Goal: Transaction & Acquisition: Purchase product/service

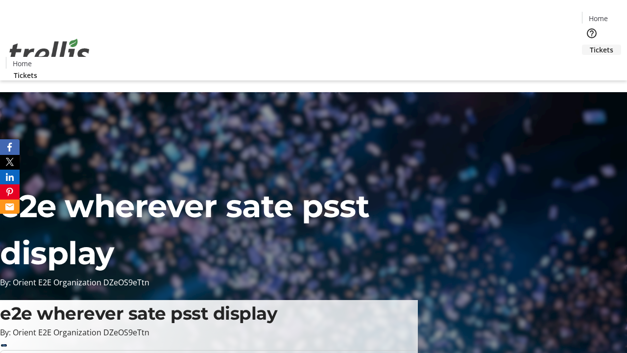
click at [590, 45] on span "Tickets" at bounding box center [602, 50] width 24 height 10
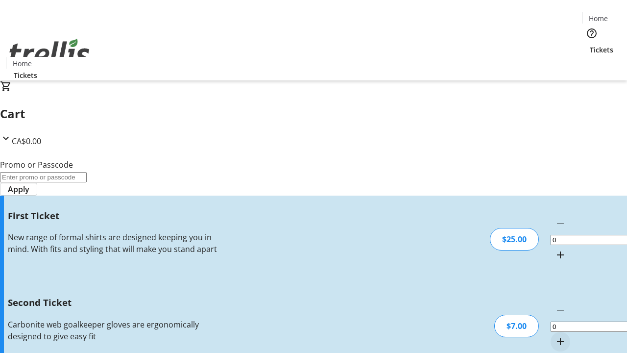
click at [554, 249] on mat-icon "Increment by one" at bounding box center [560, 255] width 12 height 12
type input "1"
click at [554, 335] on mat-icon "Increment by one" at bounding box center [560, 341] width 12 height 12
type input "2"
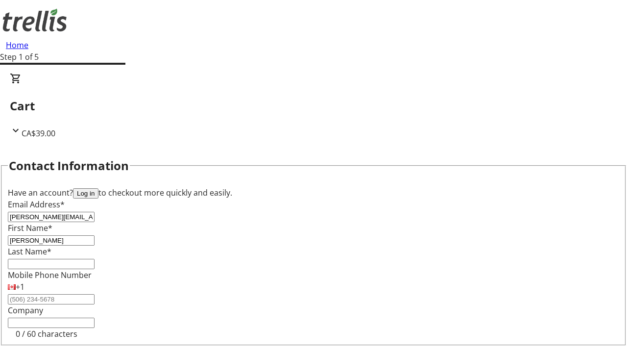
type input "[PERSON_NAME]"
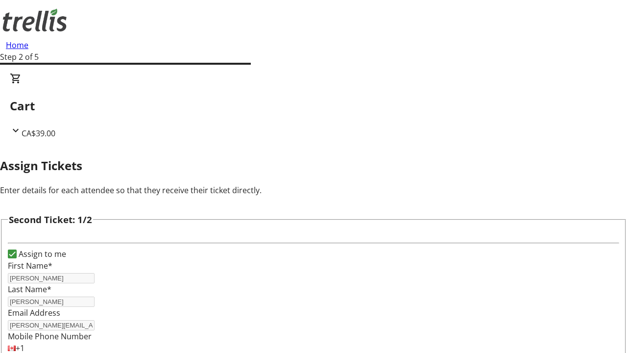
type input "[PERSON_NAME]"
type input "[PERSON_NAME][EMAIL_ADDRESS][DOMAIN_NAME]"
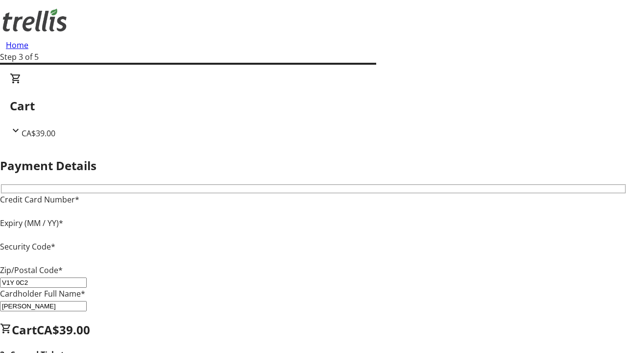
type input "V1Y 0C2"
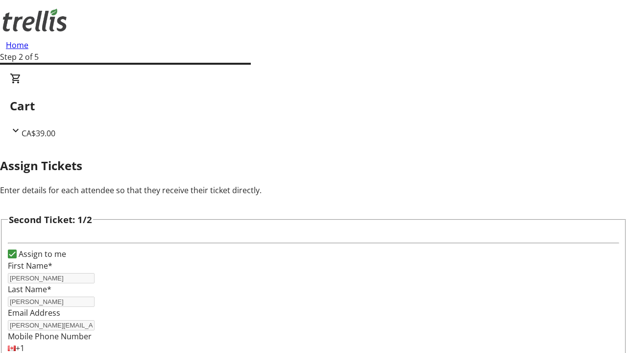
type input "Name"
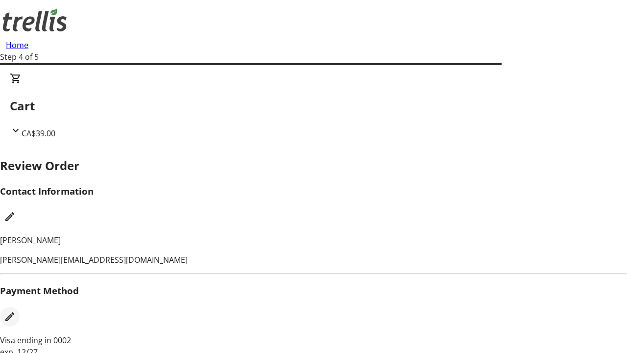
click at [16, 310] on mat-icon "Edit Payment Method" at bounding box center [10, 316] width 12 height 12
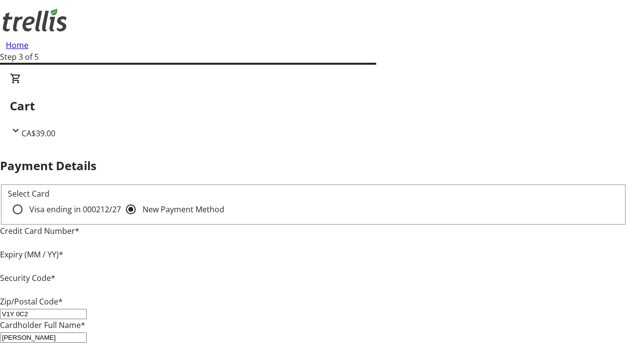
type input "V1Y 0C2"
